Goal: Task Accomplishment & Management: Use online tool/utility

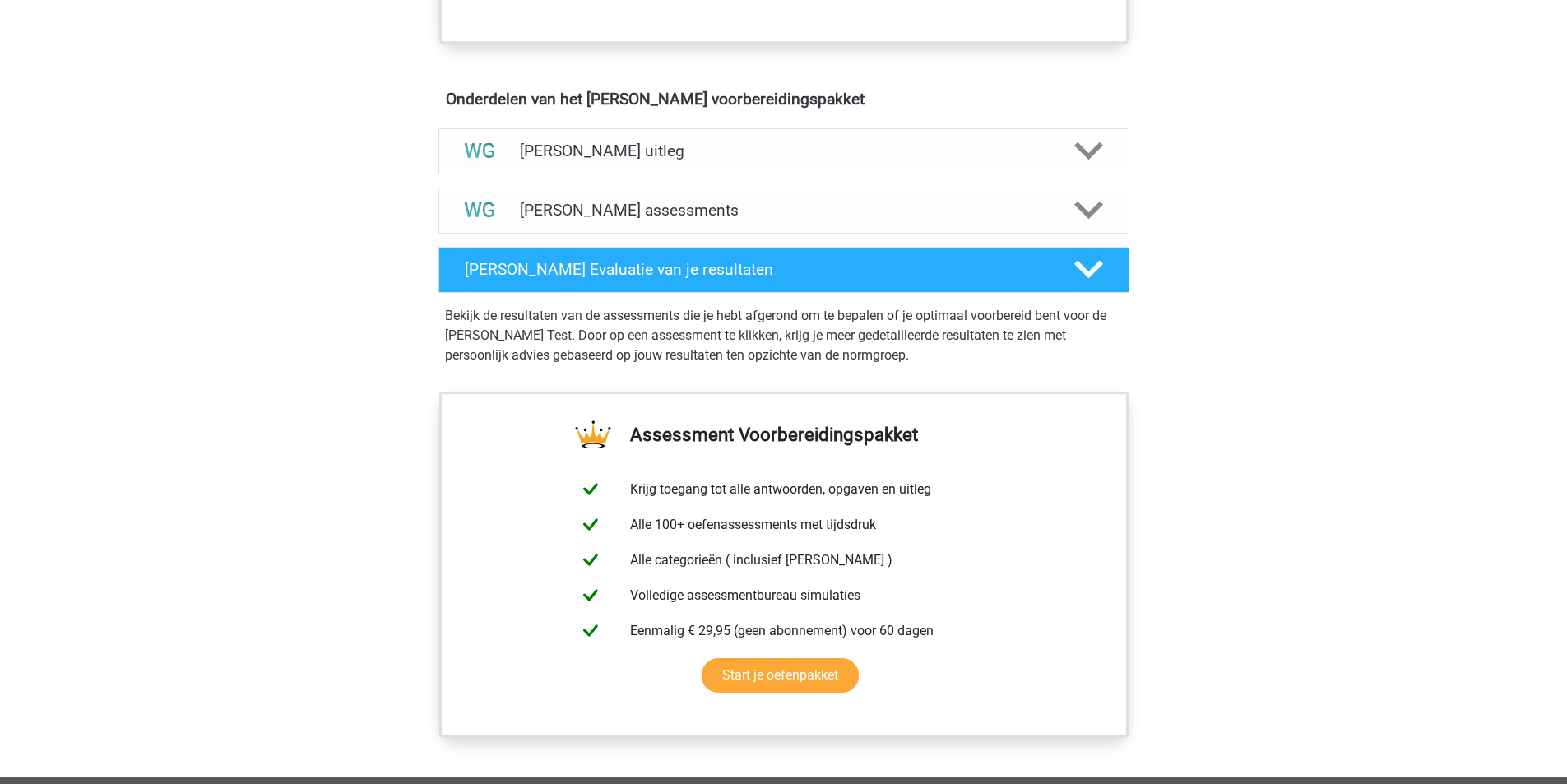
scroll to position [905, 0]
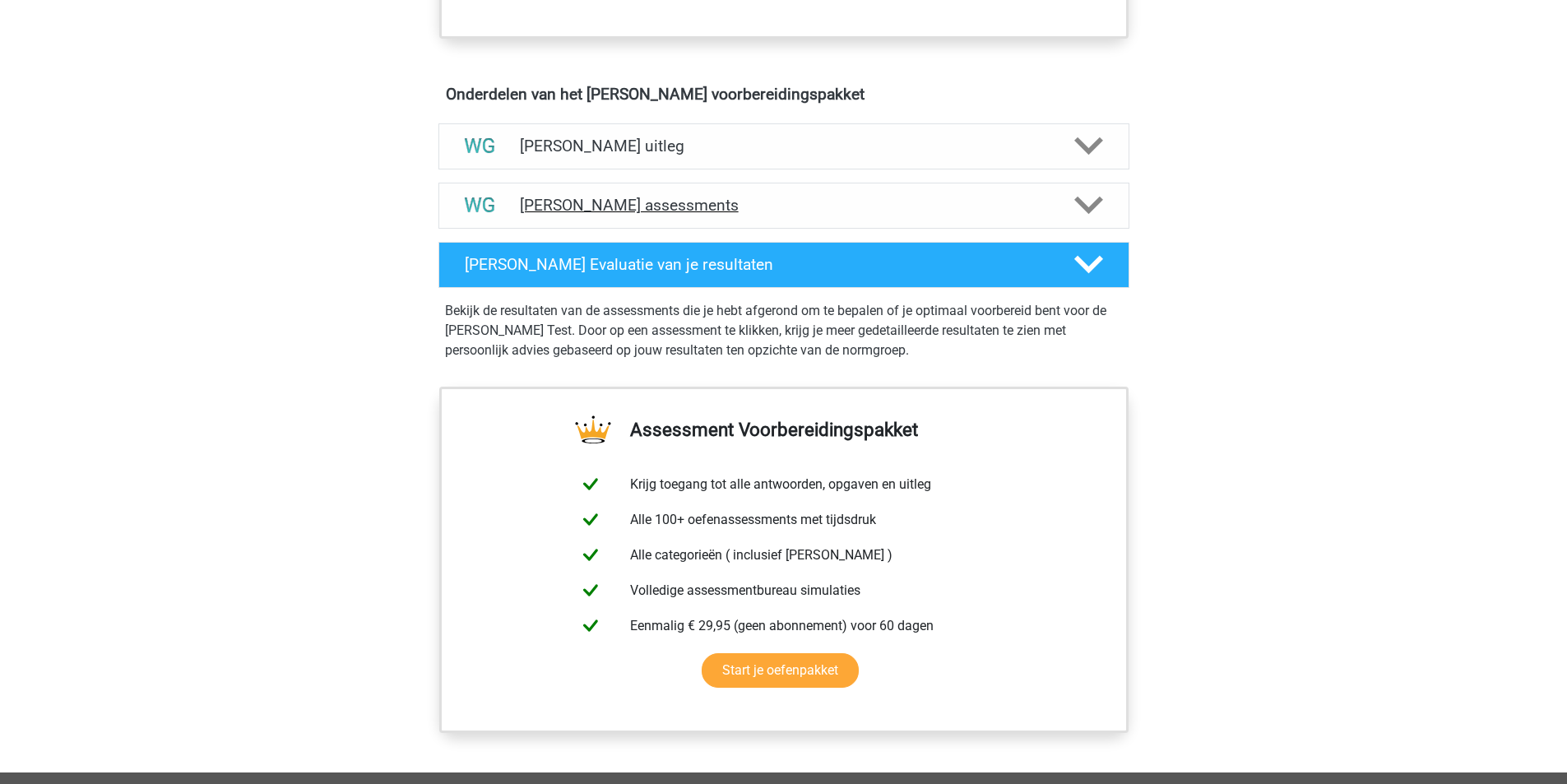
click at [582, 216] on div "Watson Glaser assessments" at bounding box center [784, 205] width 691 height 46
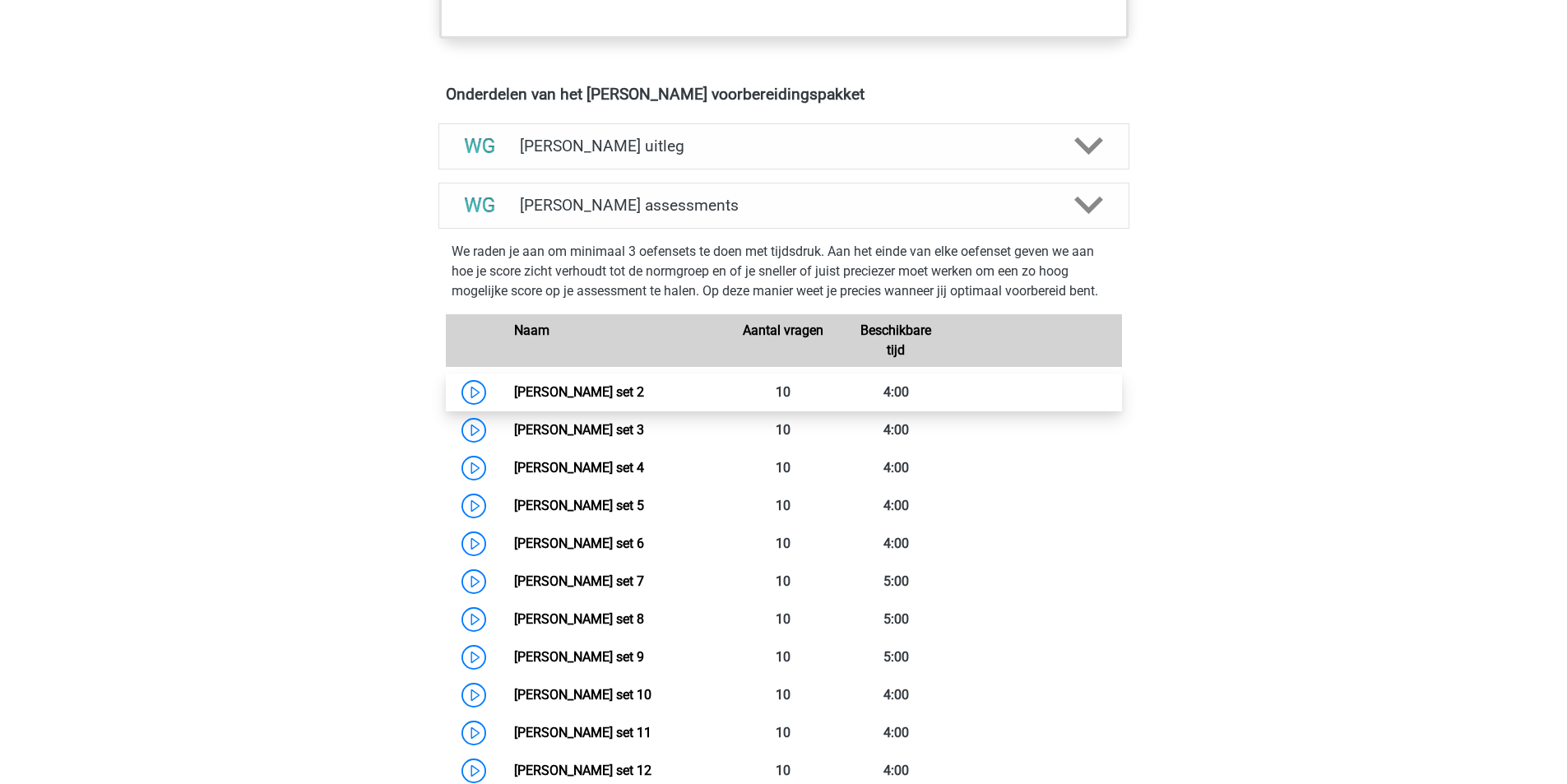
click at [575, 391] on link "Watson Glaser set 2" at bounding box center [579, 392] width 130 height 16
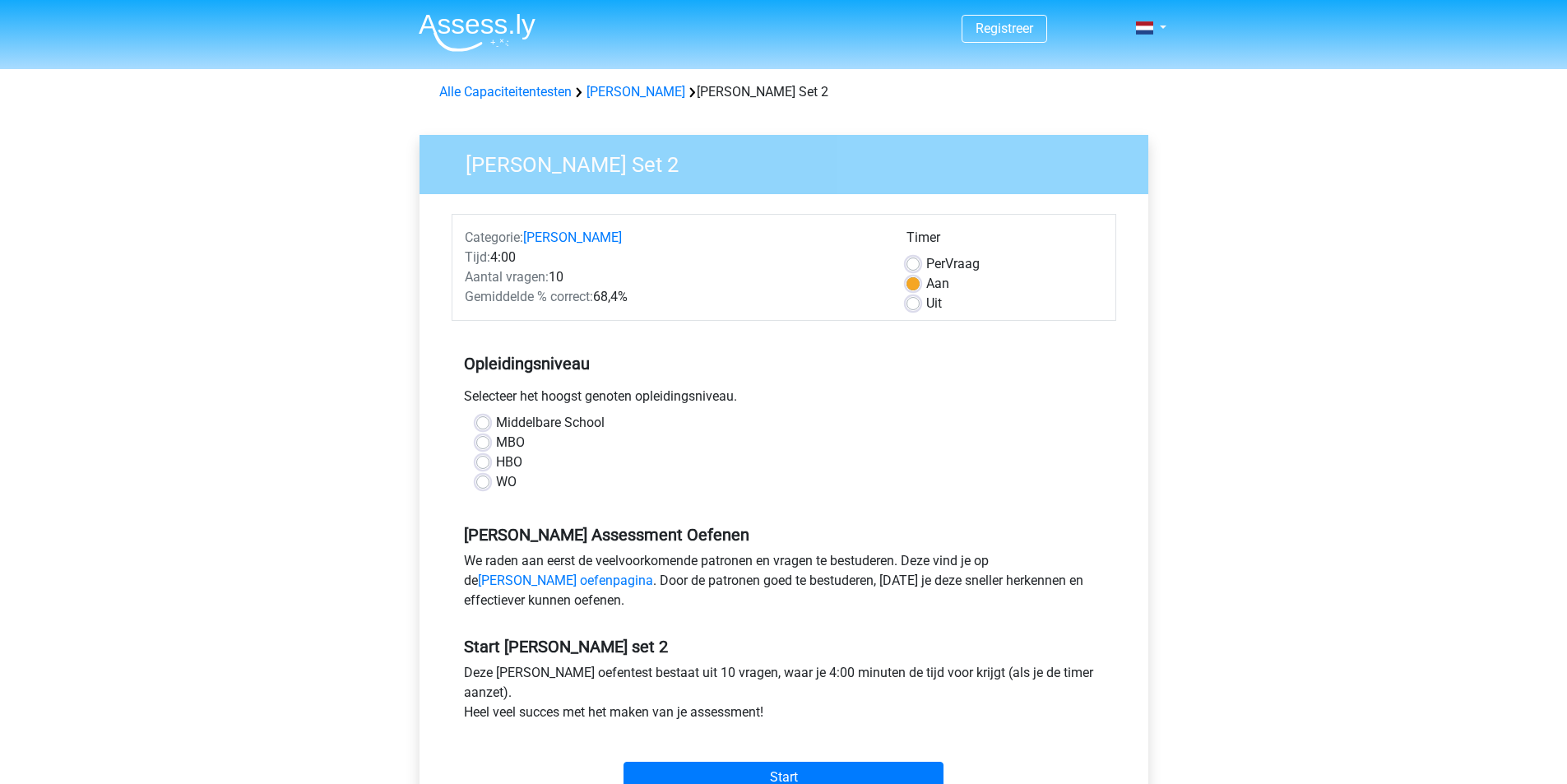
click at [496, 483] on label "WO" at bounding box center [506, 482] width 21 height 20
click at [485, 483] on input "WO" at bounding box center [483, 480] width 13 height 17
radio input "true"
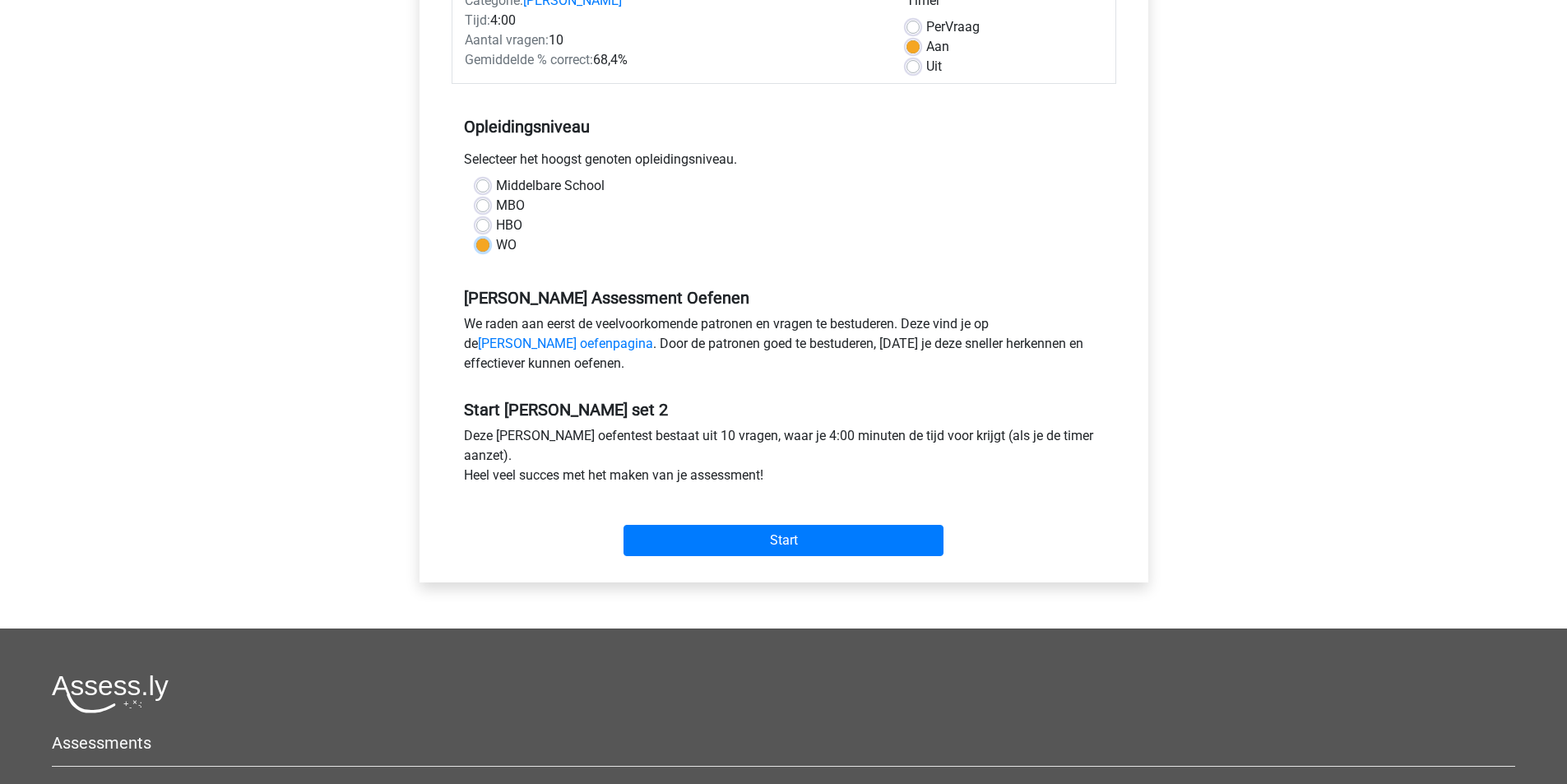
scroll to position [247, 0]
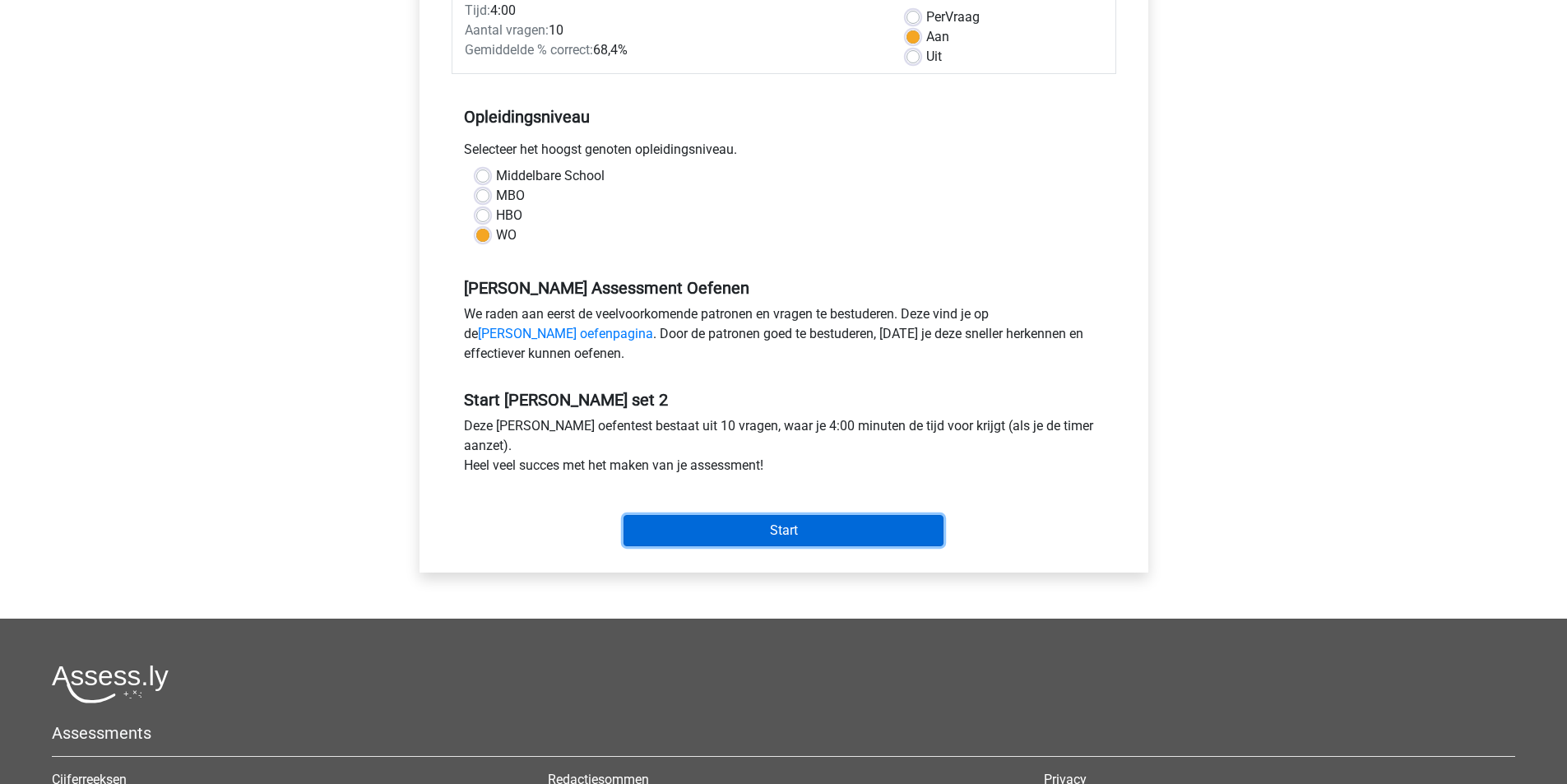
click at [799, 533] on input "Start" at bounding box center [784, 530] width 320 height 31
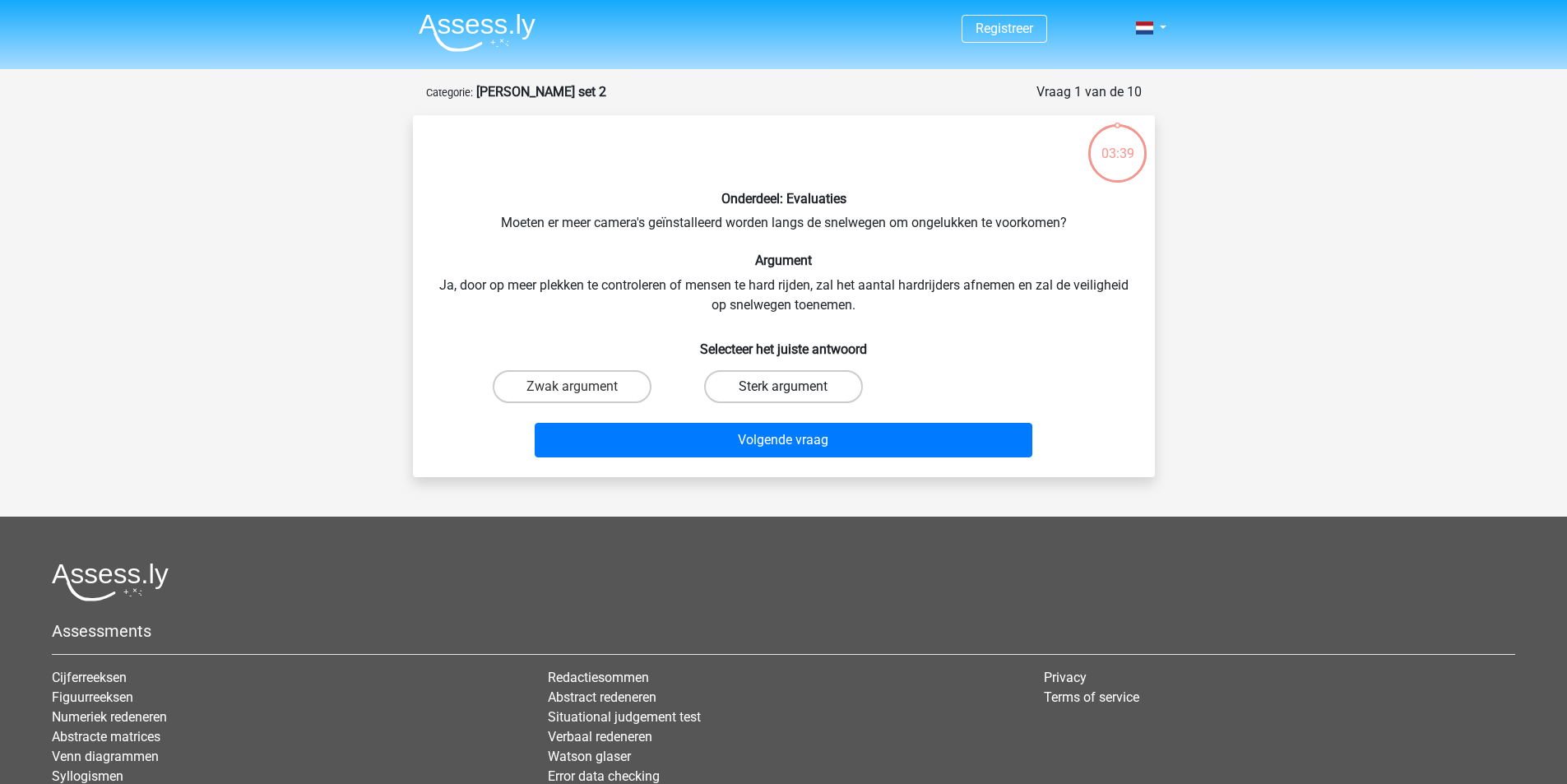
click at [820, 381] on label "Sterk argument" at bounding box center [784, 386] width 159 height 33
click at [794, 387] on input "Sterk argument" at bounding box center [789, 392] width 11 height 11
radio input "true"
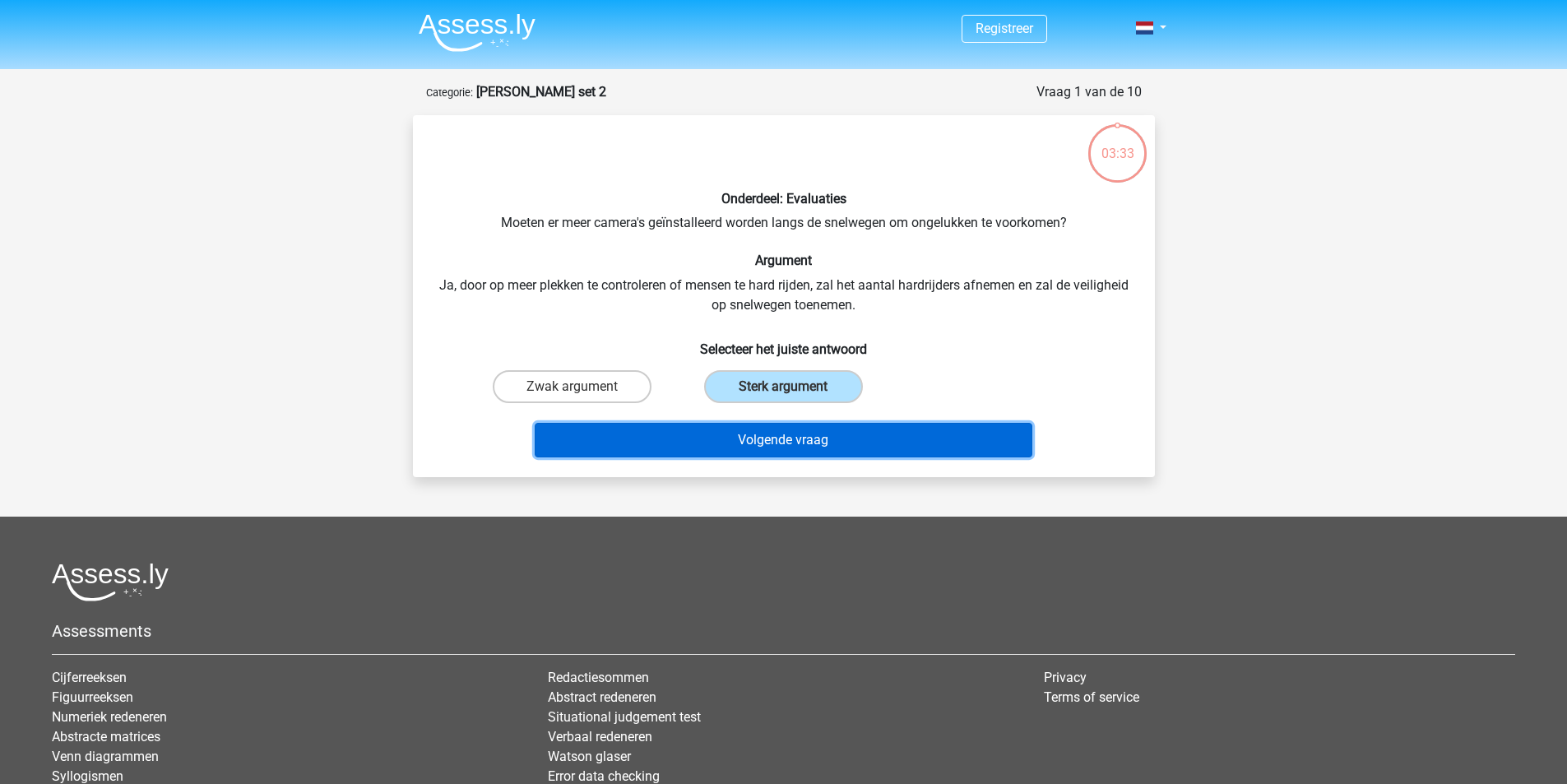
click at [794, 438] on button "Volgende vraag" at bounding box center [784, 439] width 497 height 34
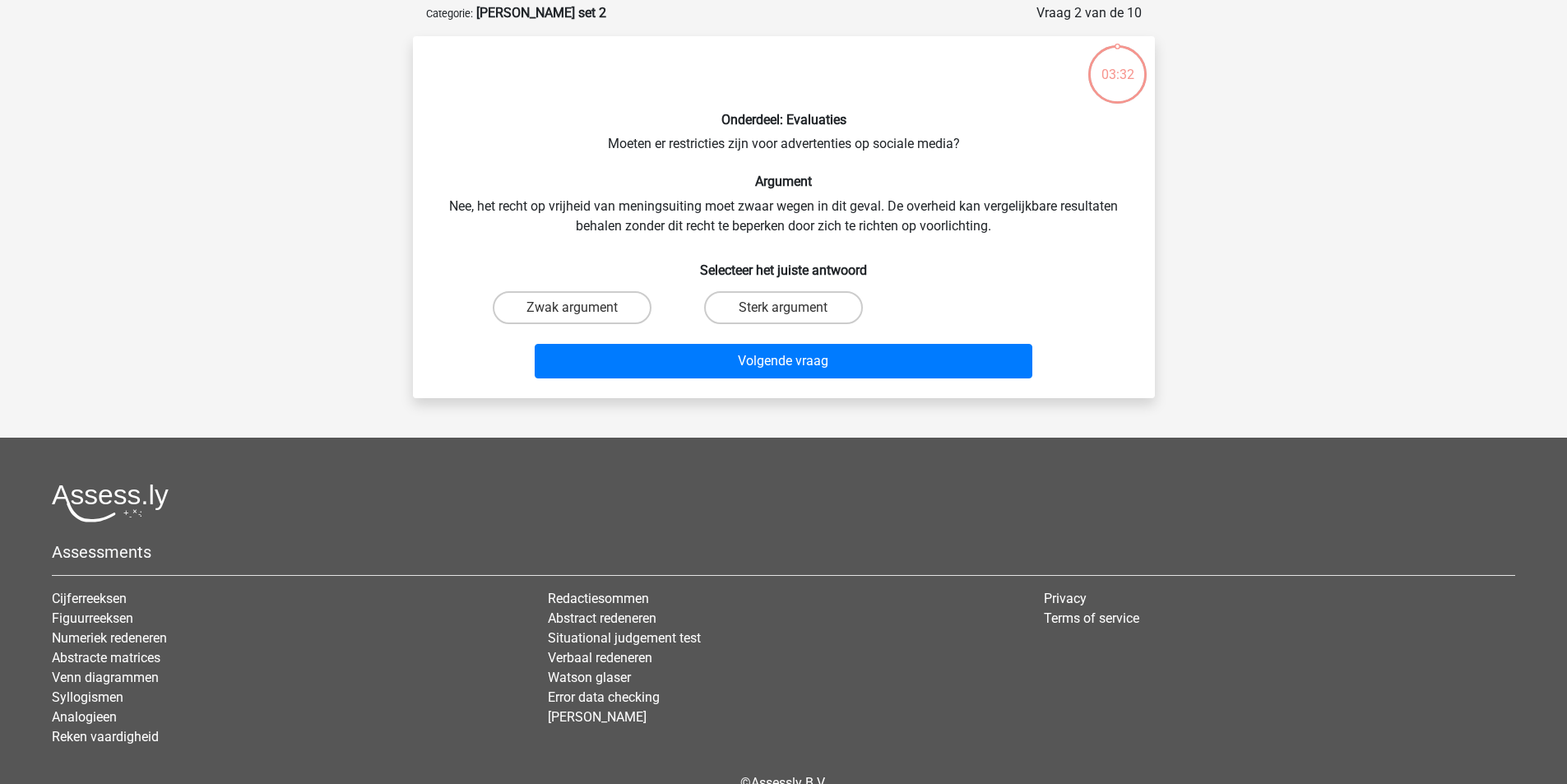
scroll to position [82, 0]
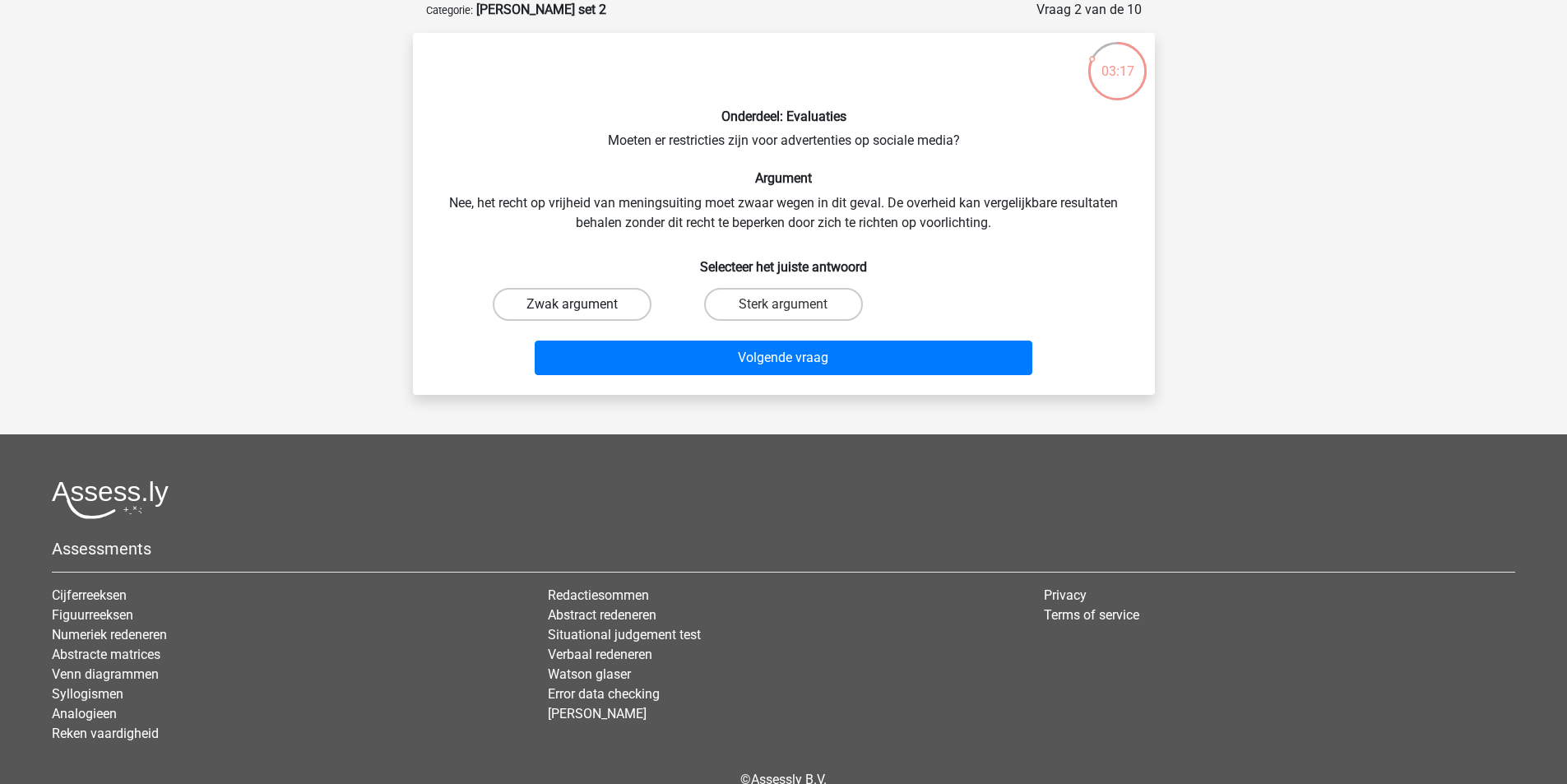
click at [563, 311] on label "Zwak argument" at bounding box center [572, 304] width 159 height 33
click at [572, 311] on input "Zwak argument" at bounding box center [577, 309] width 11 height 11
radio input "true"
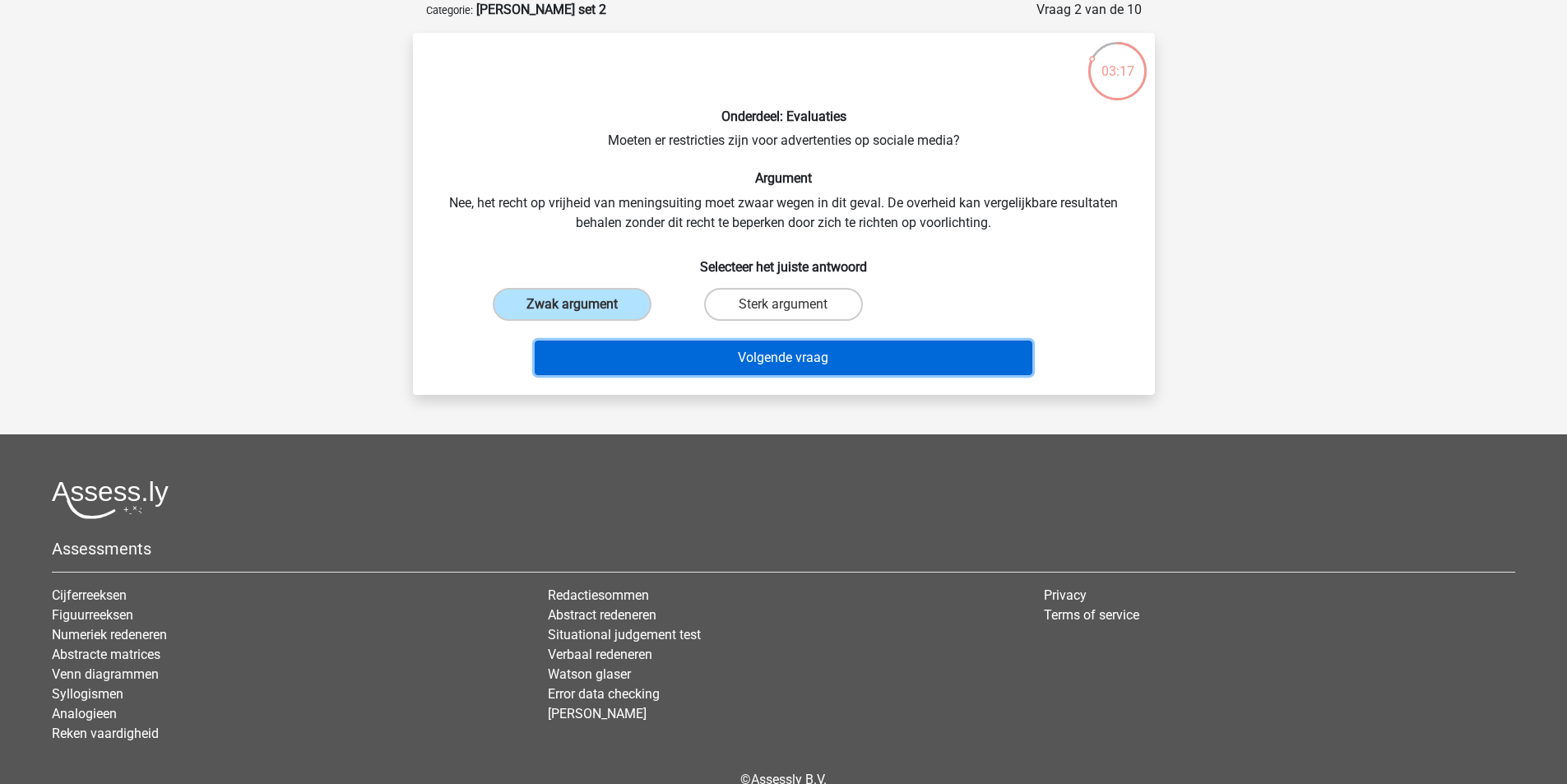
click at [822, 358] on button "Volgende vraag" at bounding box center [784, 357] width 497 height 34
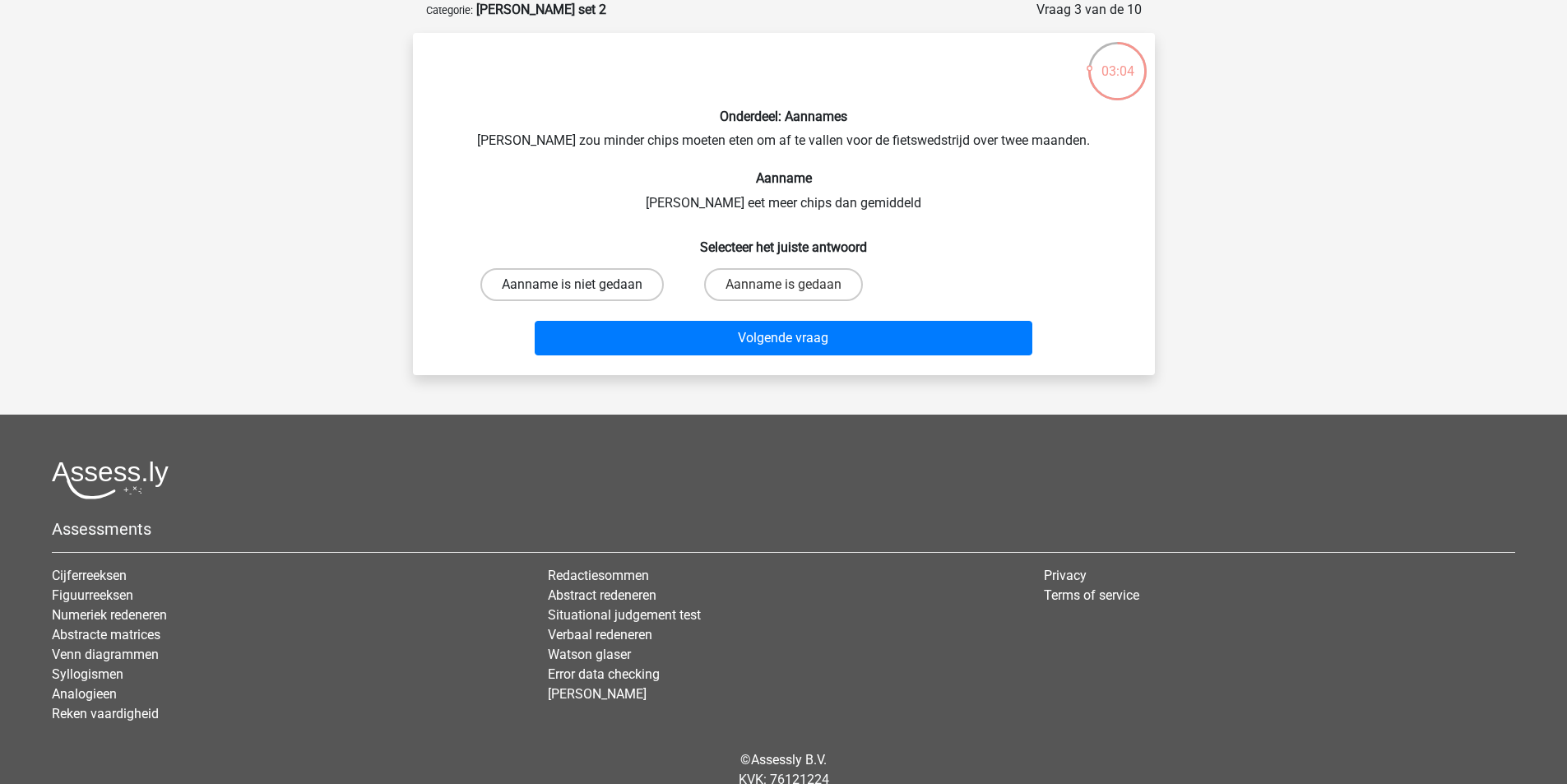
click at [617, 291] on label "Aanname is niet gedaan" at bounding box center [572, 284] width 184 height 33
click at [582, 291] on input "Aanname is niet gedaan" at bounding box center [577, 289] width 11 height 11
radio input "true"
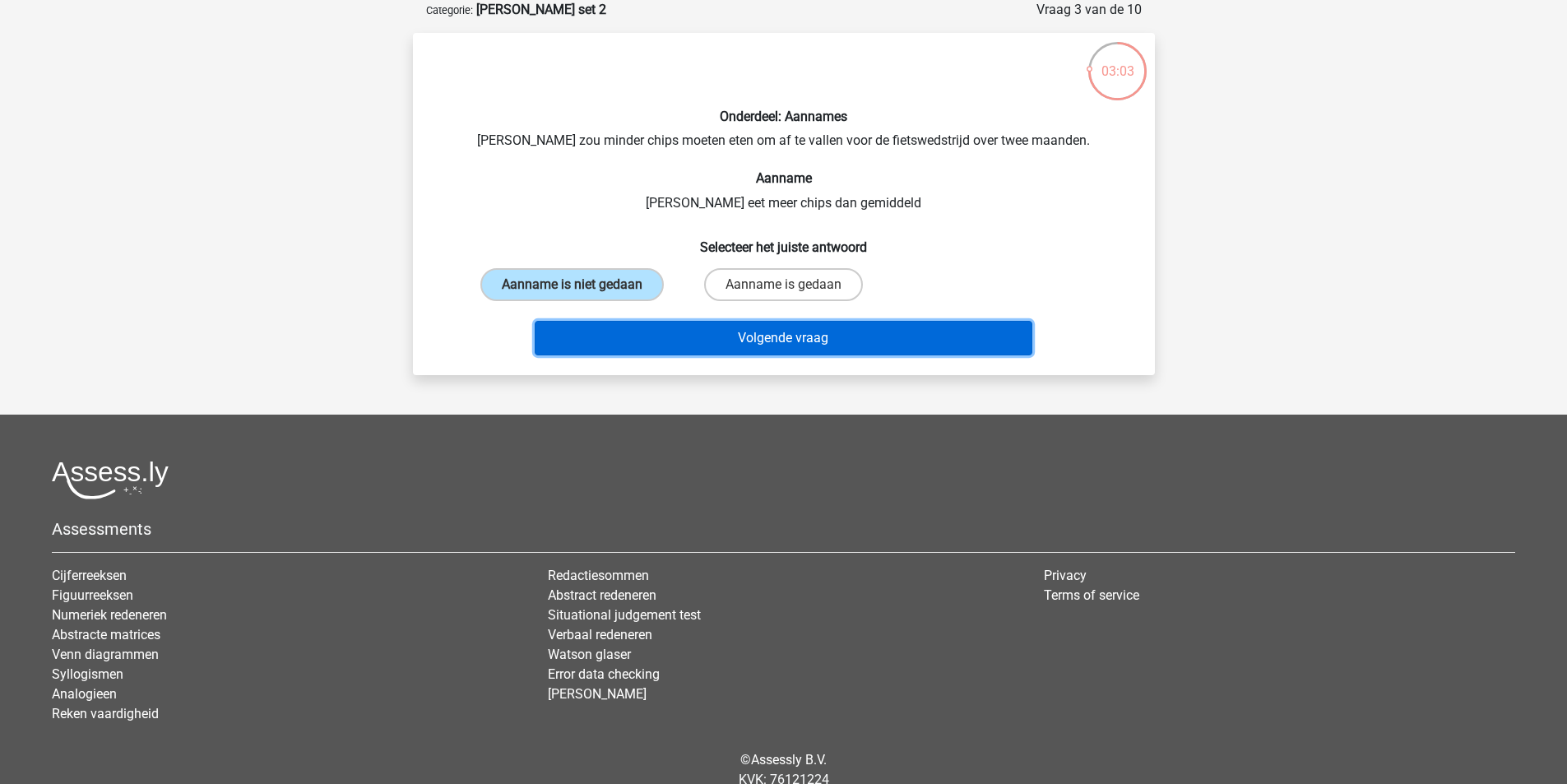
click at [811, 340] on button "Volgende vraag" at bounding box center [784, 338] width 497 height 34
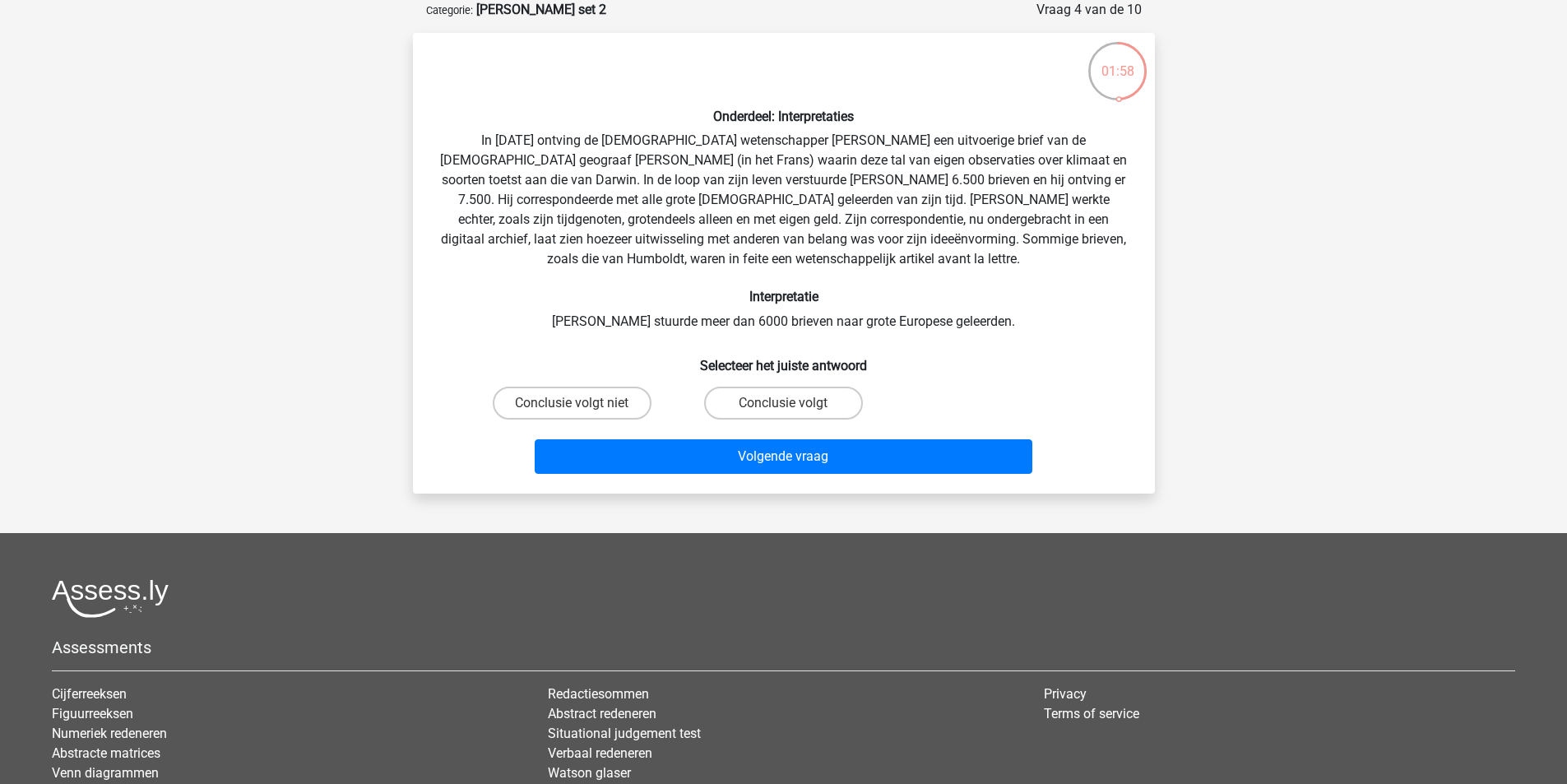
click at [792, 406] on input "Conclusie volgt" at bounding box center [789, 408] width 11 height 11
radio input "true"
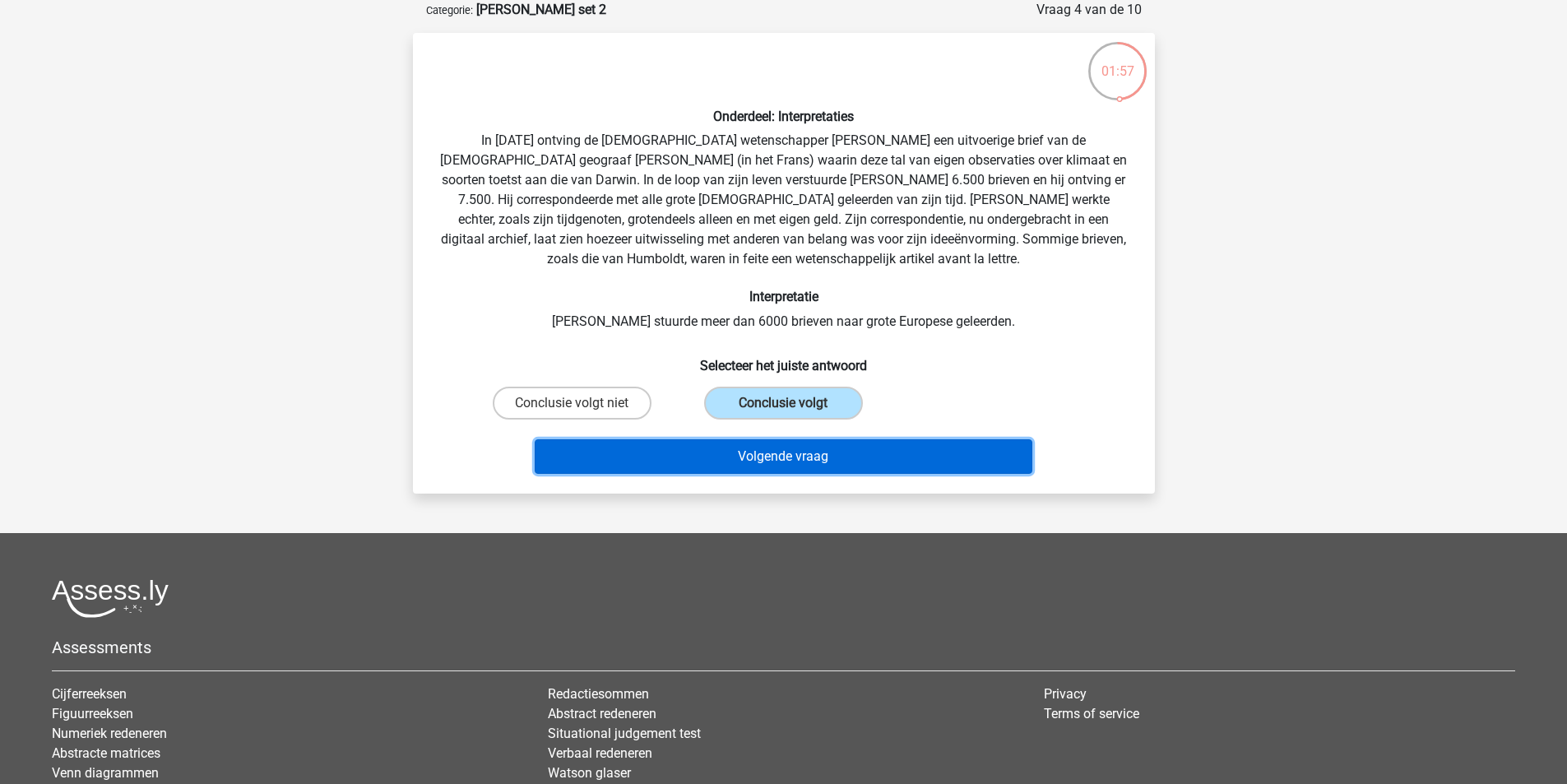
click at [772, 459] on button "Volgende vraag" at bounding box center [784, 456] width 497 height 34
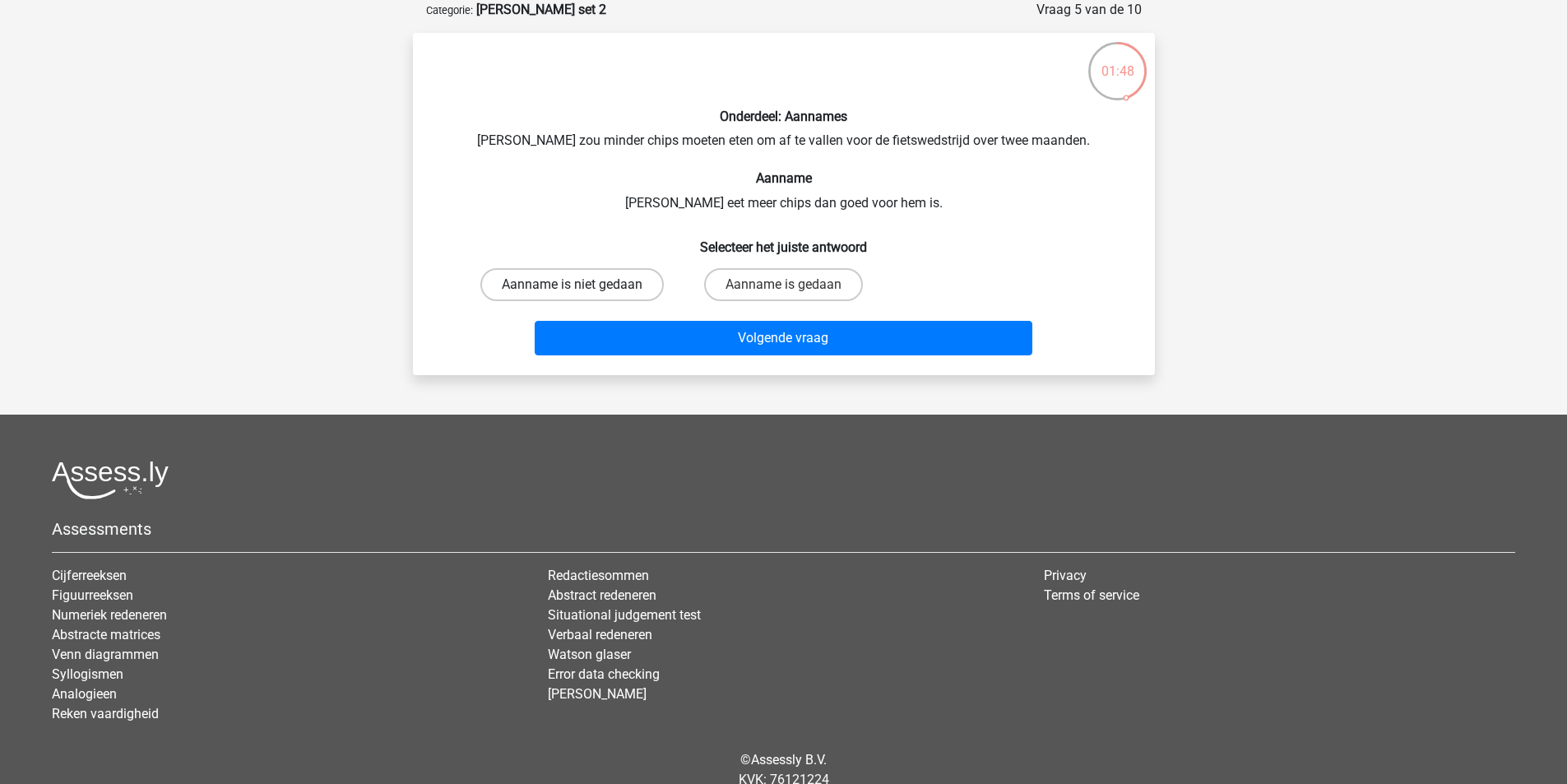
click at [602, 288] on label "Aanname is niet gedaan" at bounding box center [572, 284] width 184 height 33
click at [582, 288] on input "Aanname is niet gedaan" at bounding box center [577, 289] width 11 height 11
radio input "true"
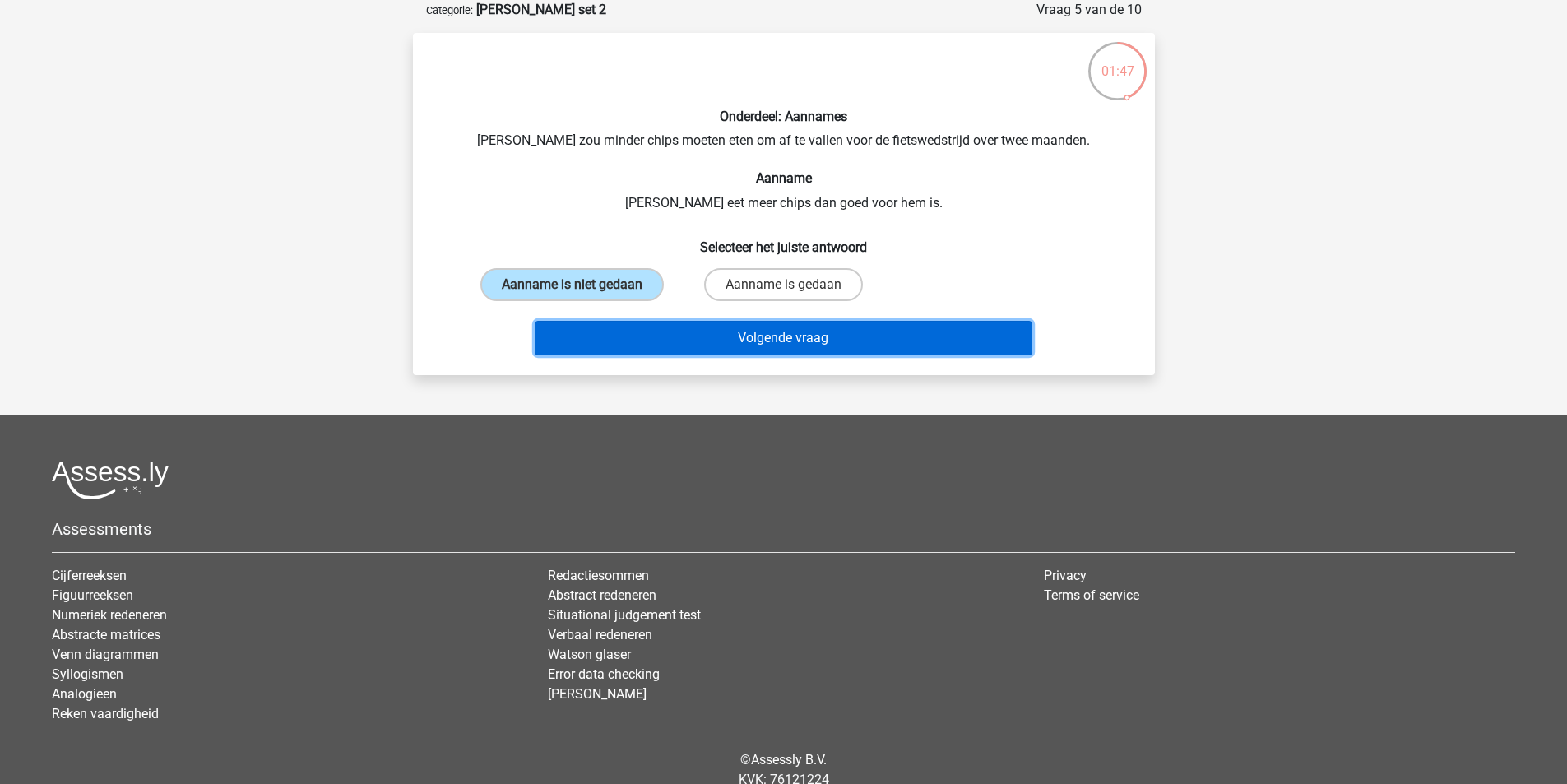
click at [790, 332] on button "Volgende vraag" at bounding box center [784, 338] width 497 height 34
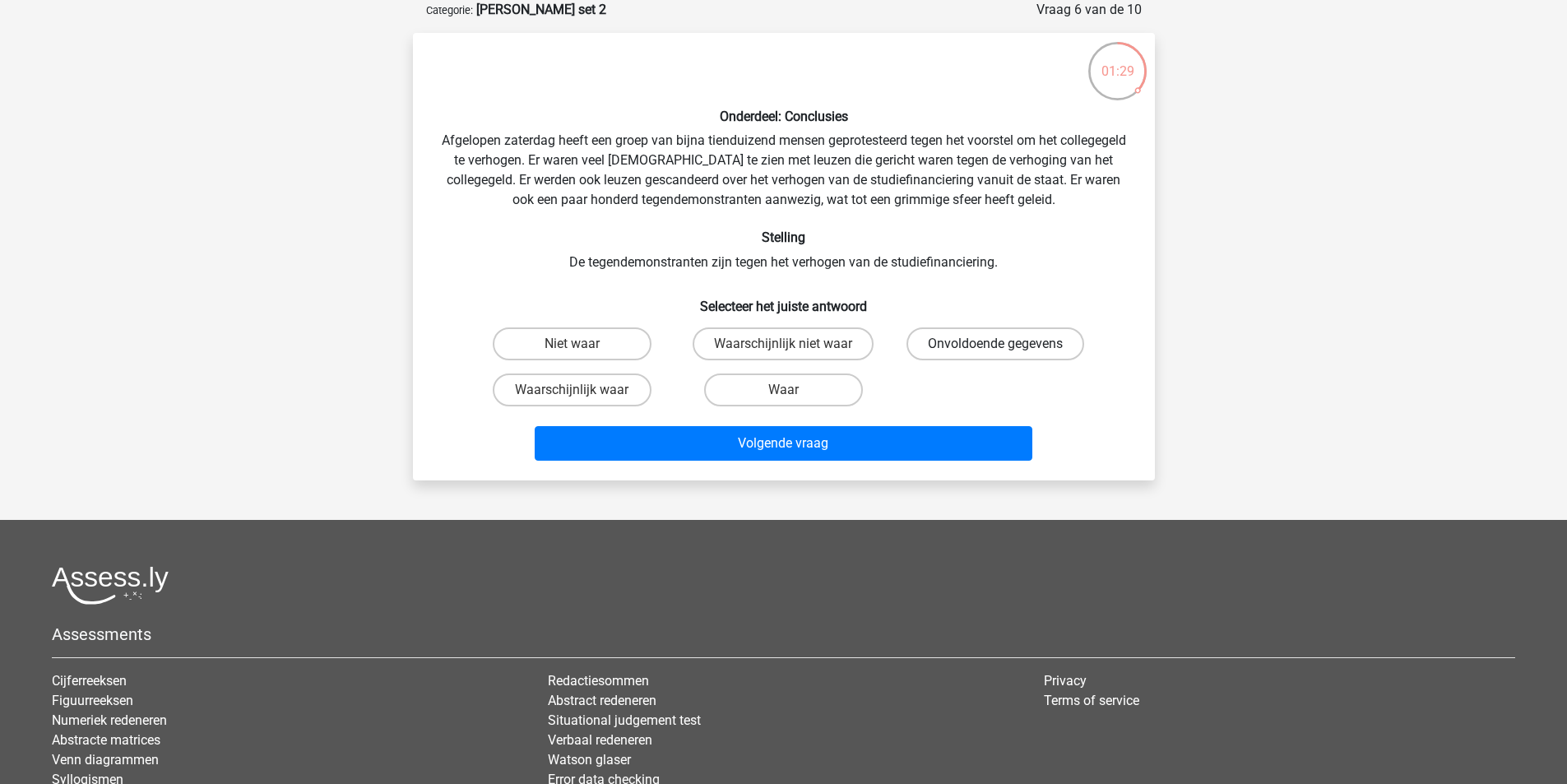
click at [961, 341] on label "Onvoldoende gegevens" at bounding box center [996, 343] width 178 height 33
click at [996, 344] on input "Onvoldoende gegevens" at bounding box center [1001, 349] width 11 height 11
radio input "true"
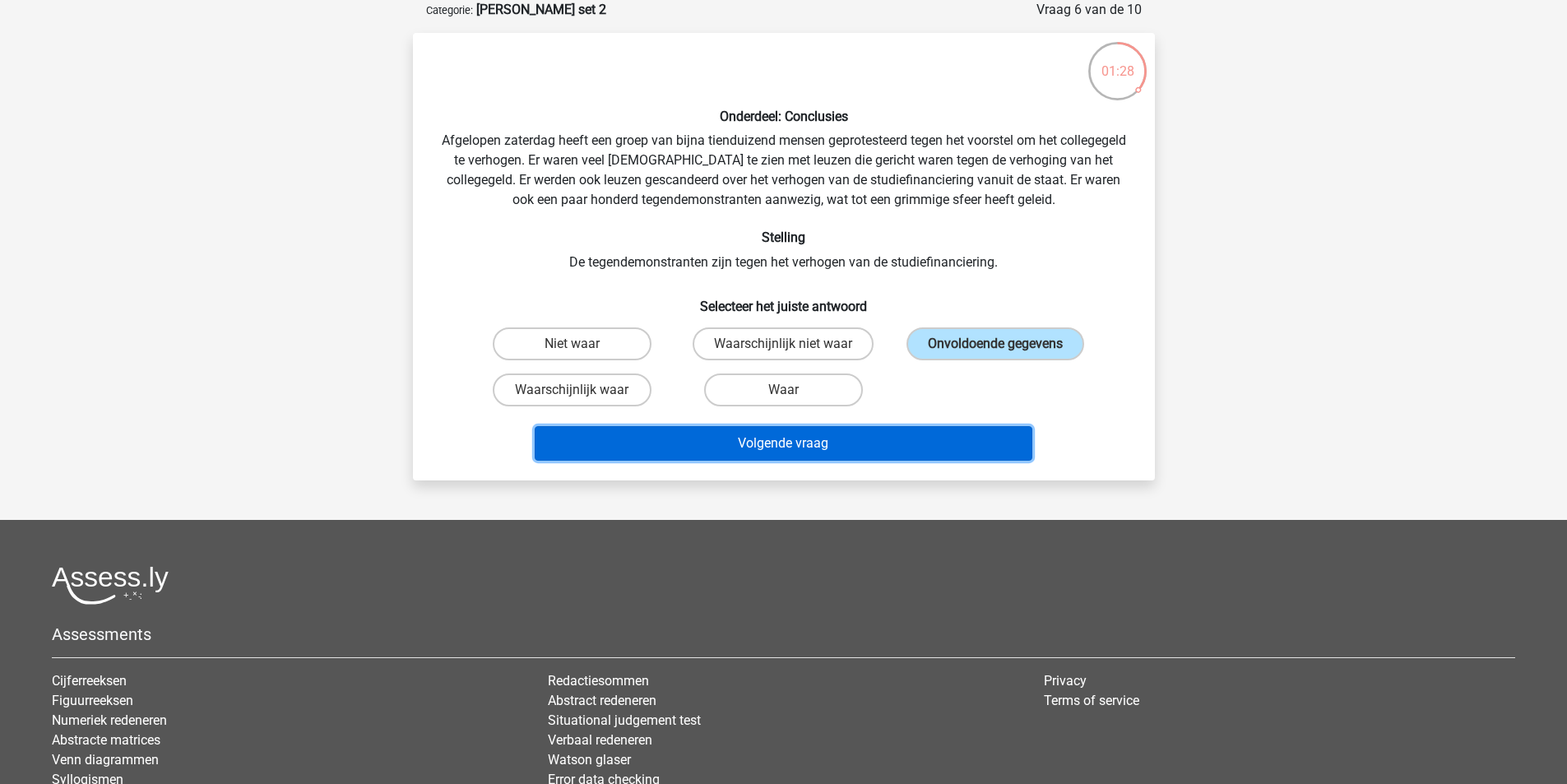
click at [836, 444] on button "Volgende vraag" at bounding box center [784, 443] width 497 height 34
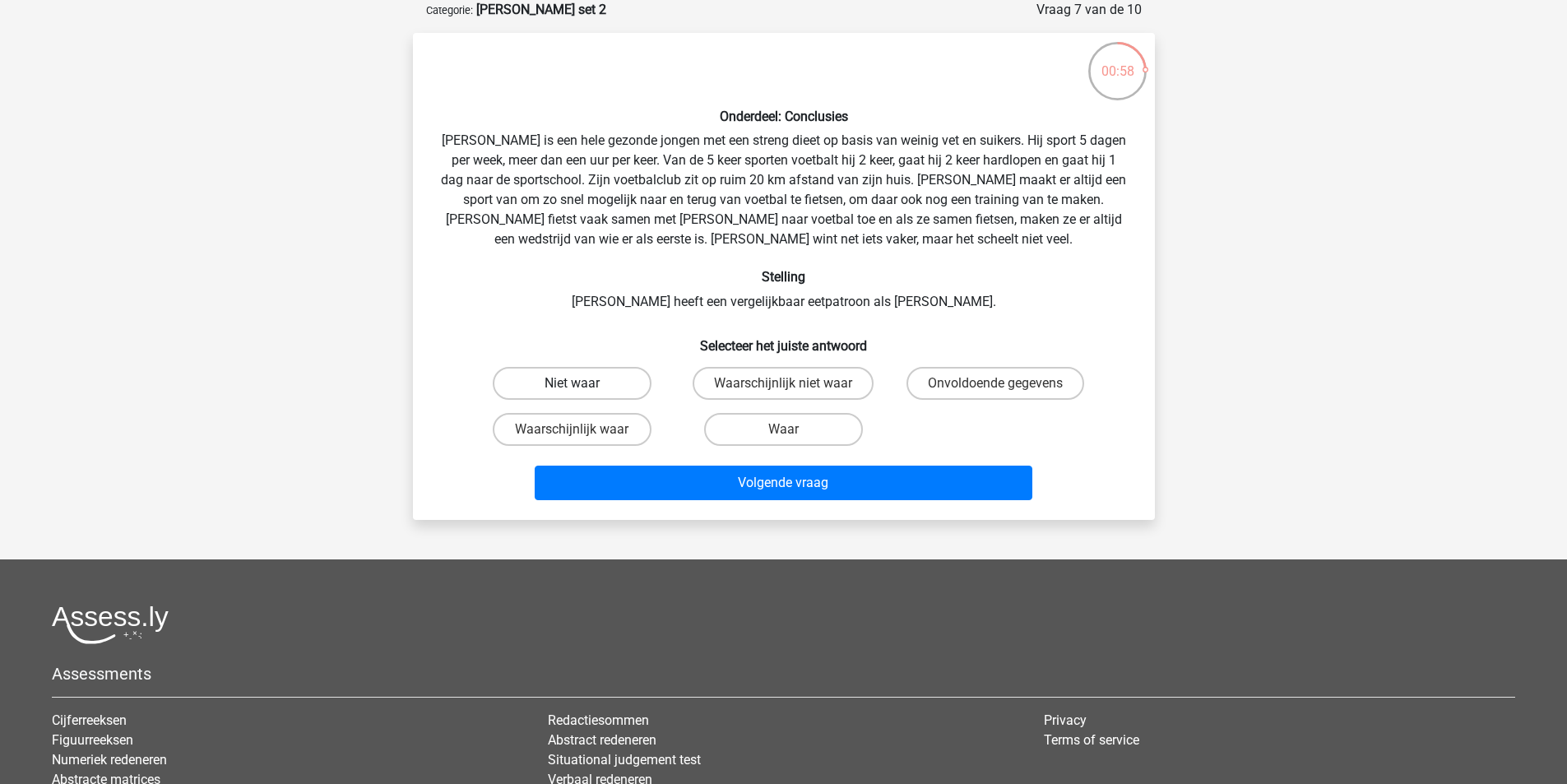
click at [558, 385] on label "Niet waar" at bounding box center [572, 382] width 159 height 33
click at [572, 385] on input "Niet waar" at bounding box center [577, 388] width 11 height 11
radio input "true"
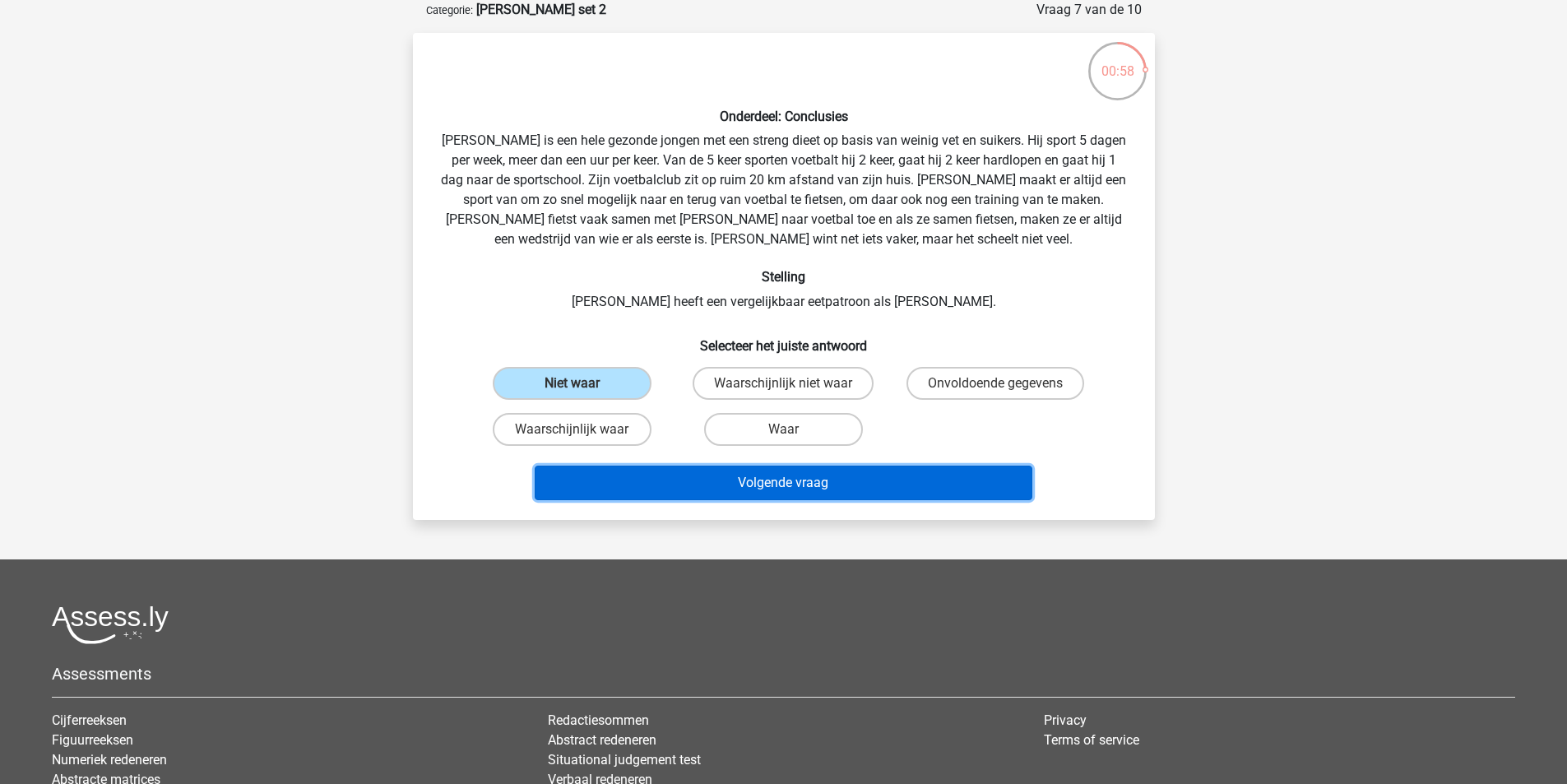
click at [762, 482] on button "Volgende vraag" at bounding box center [784, 482] width 497 height 34
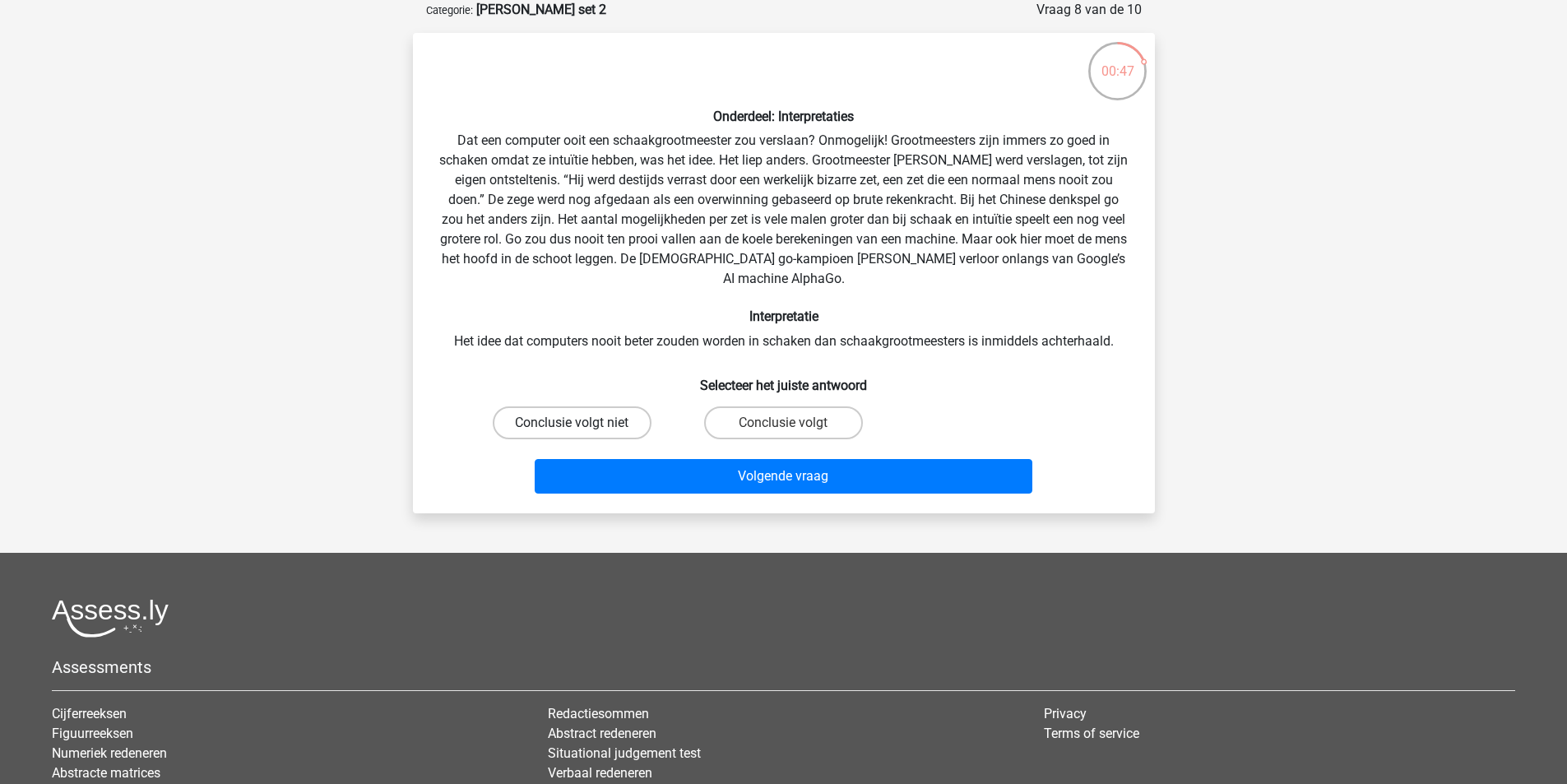
click at [612, 408] on label "Conclusie volgt niet" at bounding box center [572, 423] width 159 height 33
click at [582, 423] on input "Conclusie volgt niet" at bounding box center [577, 428] width 11 height 11
radio input "true"
click at [813, 407] on label "Conclusie volgt" at bounding box center [784, 423] width 159 height 33
click at [794, 423] on input "Conclusie volgt" at bounding box center [789, 428] width 11 height 11
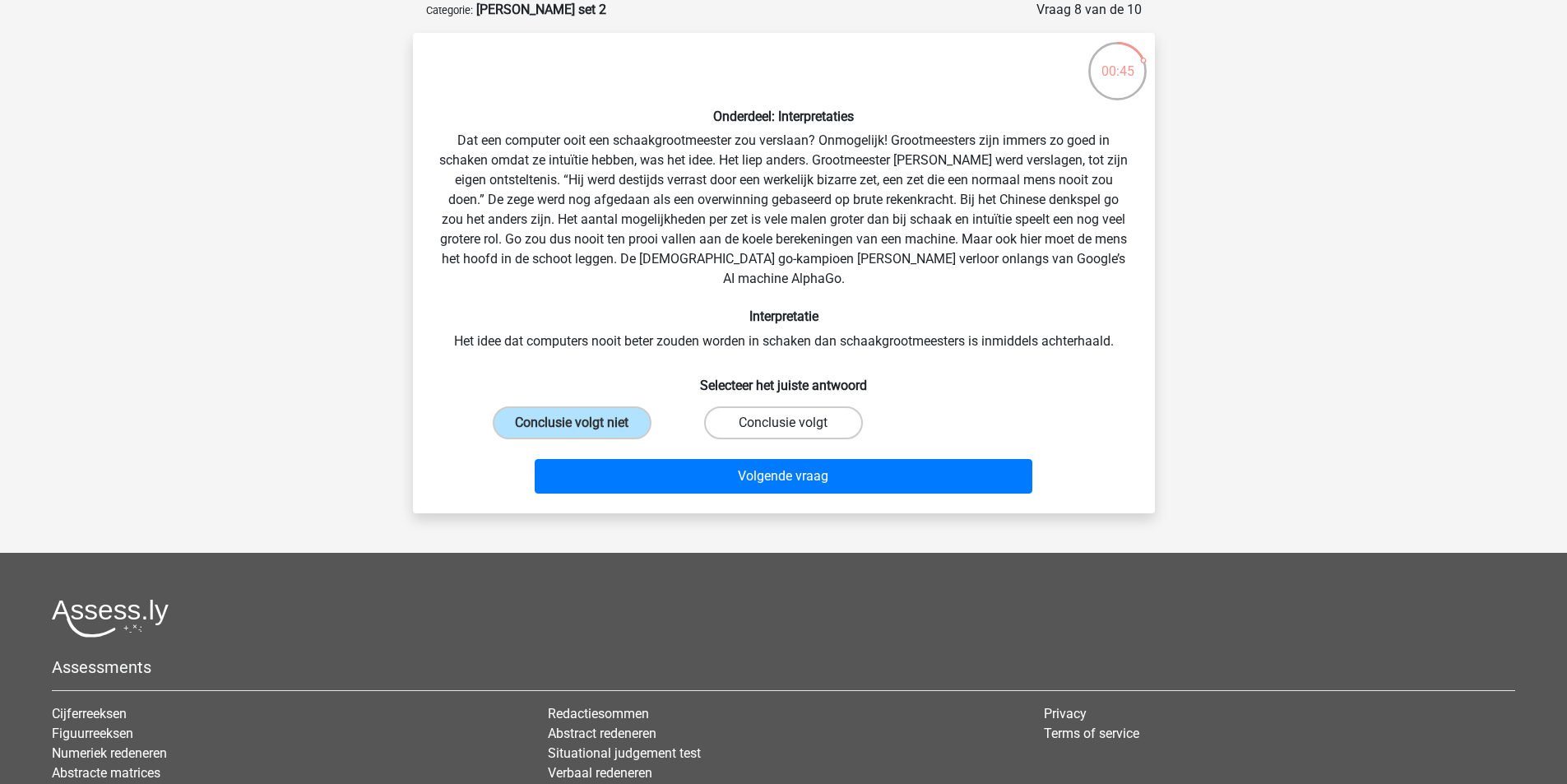
radio input "true"
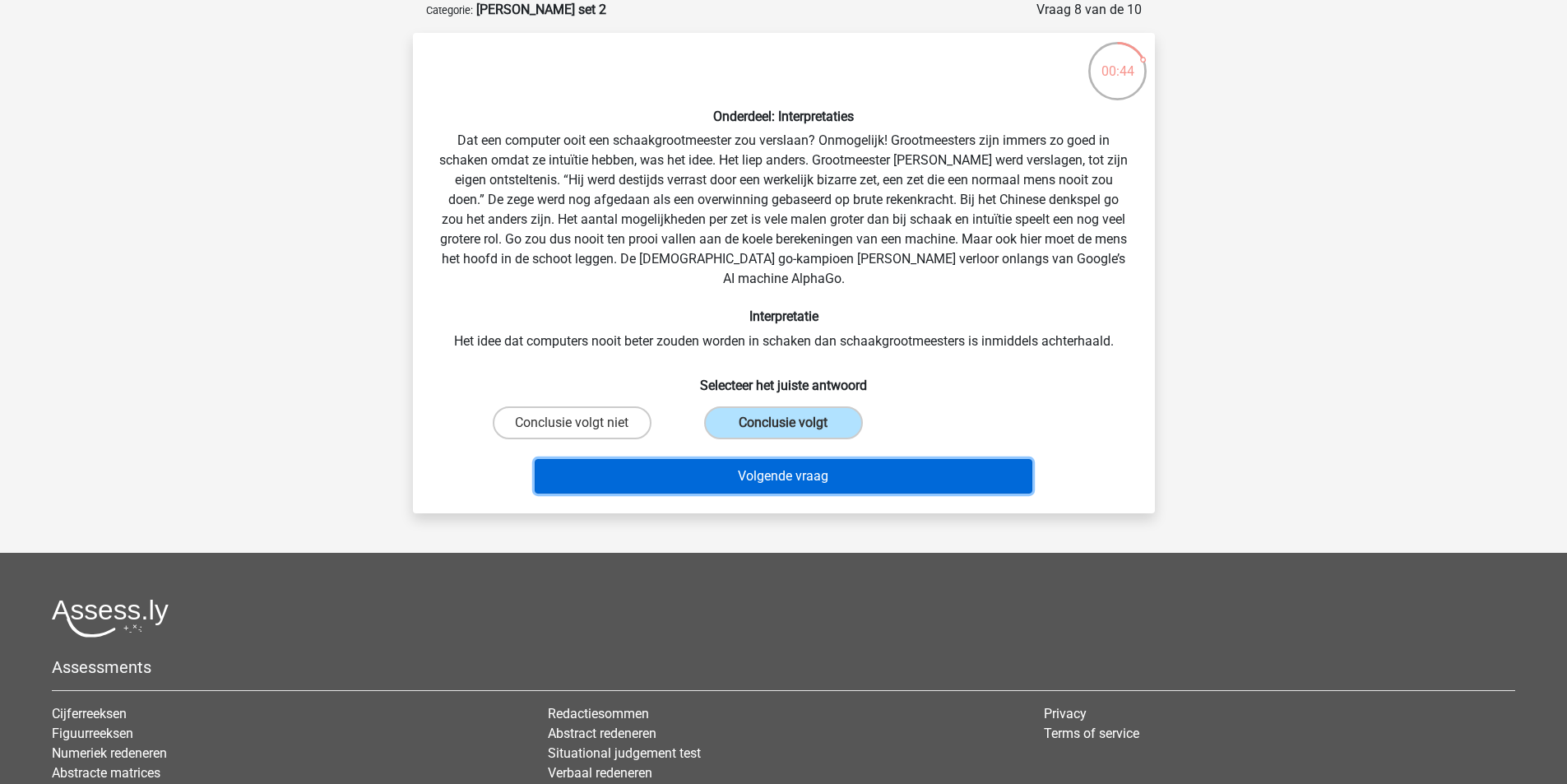
click at [794, 459] on button "Volgende vraag" at bounding box center [784, 475] width 497 height 34
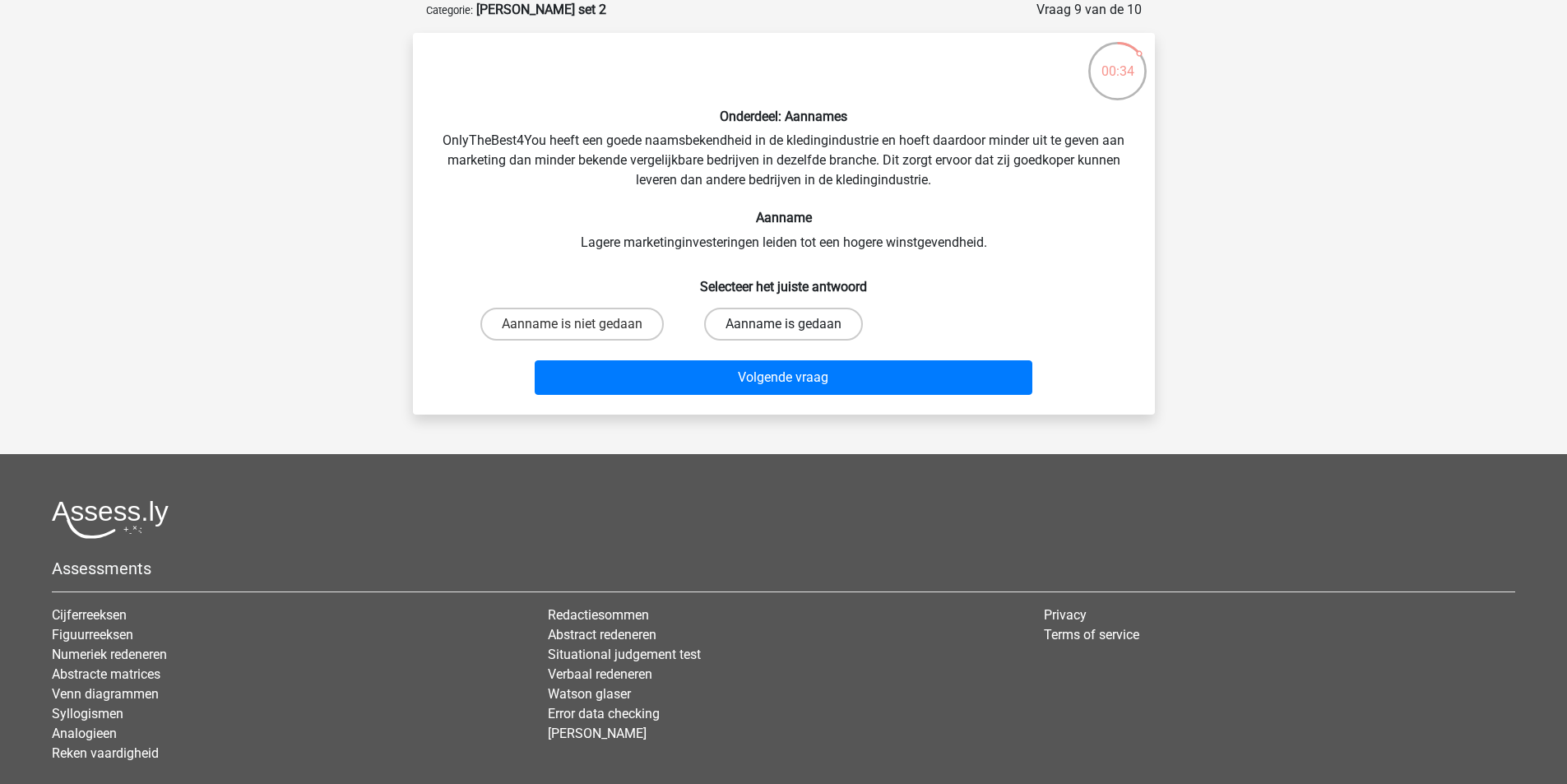
click at [825, 325] on label "Aanname is gedaan" at bounding box center [784, 324] width 159 height 33
click at [794, 325] on input "Aanname is gedaan" at bounding box center [789, 329] width 11 height 11
radio input "true"
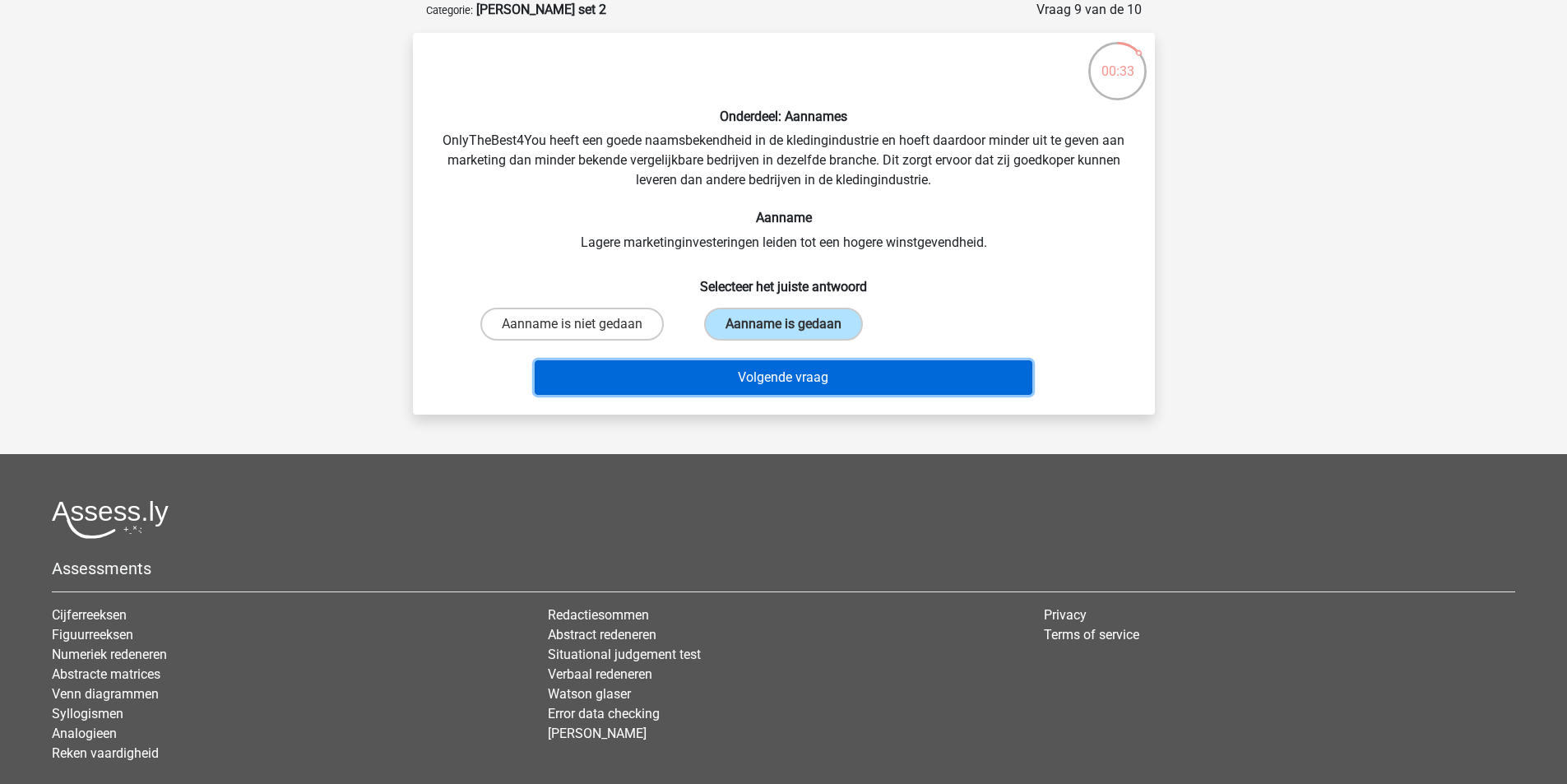
click at [818, 384] on button "Volgende vraag" at bounding box center [784, 377] width 497 height 34
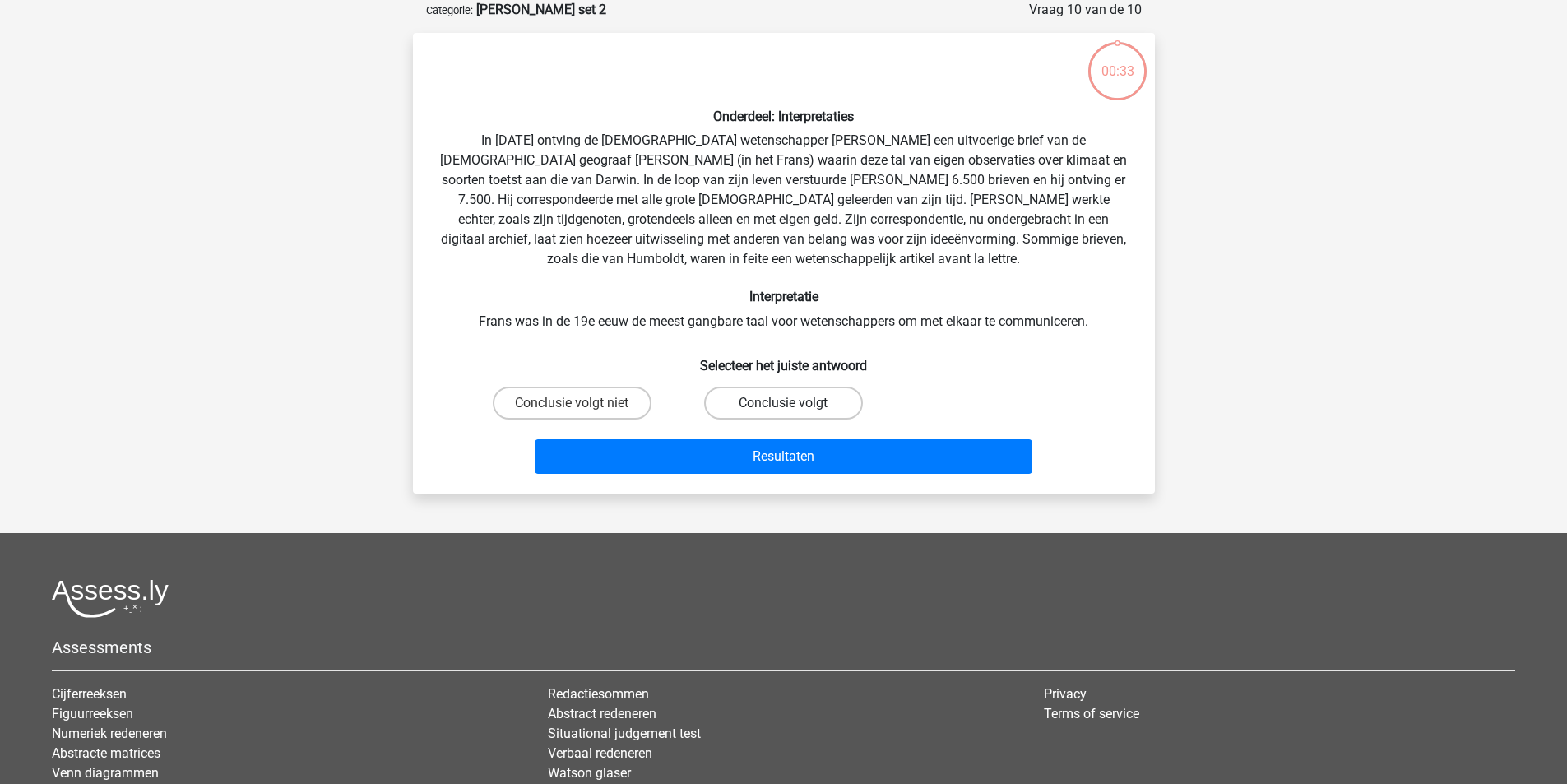
click at [805, 394] on label "Conclusie volgt" at bounding box center [784, 402] width 159 height 33
click at [794, 403] on input "Conclusie volgt" at bounding box center [789, 408] width 11 height 11
radio input "true"
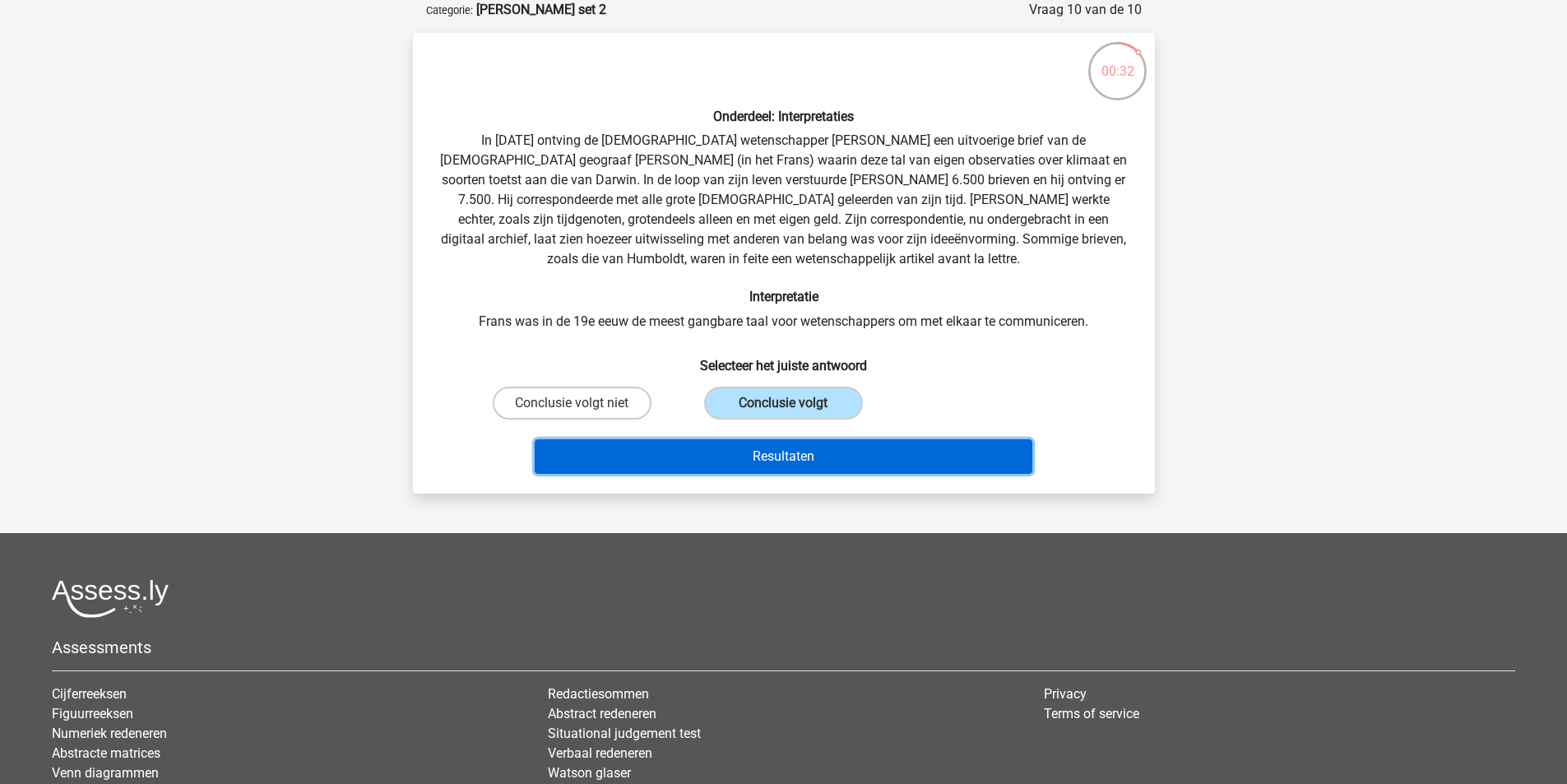
click at [799, 452] on button "Resultaten" at bounding box center [784, 456] width 497 height 34
